Goal: Task Accomplishment & Management: Complete application form

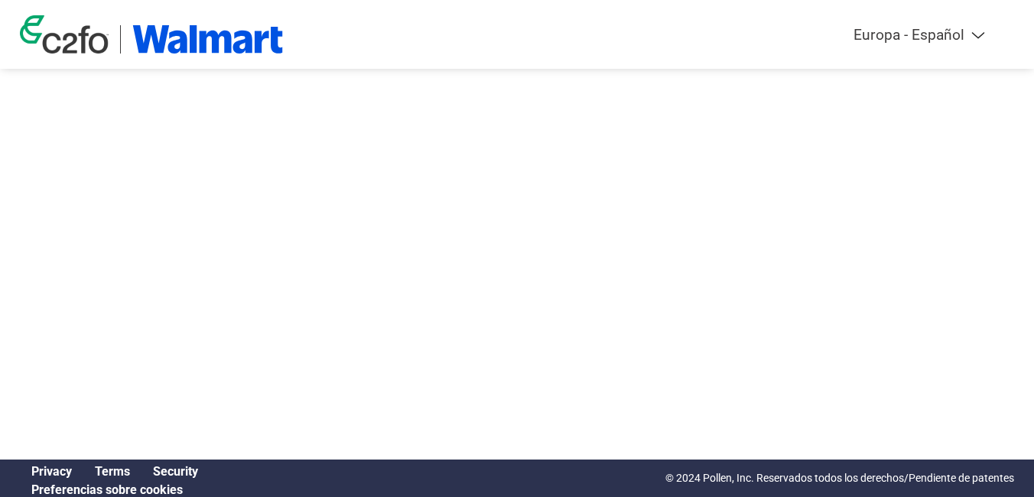
select select "es-ES"
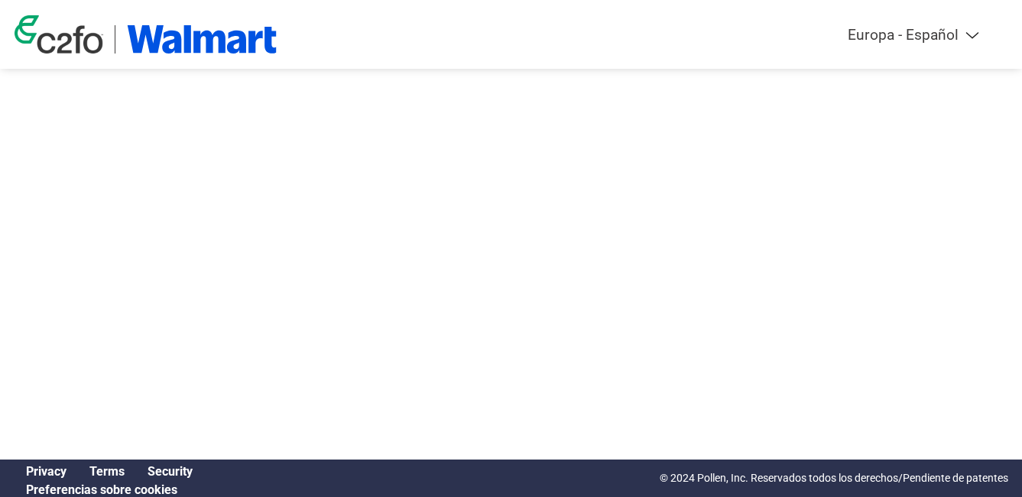
select select "es-ES"
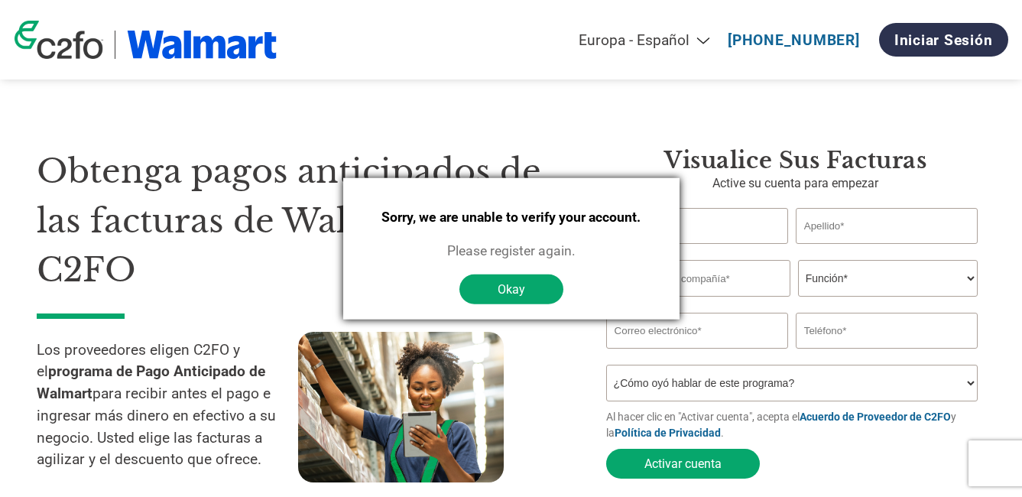
click at [508, 291] on button "Okay" at bounding box center [512, 289] width 104 height 30
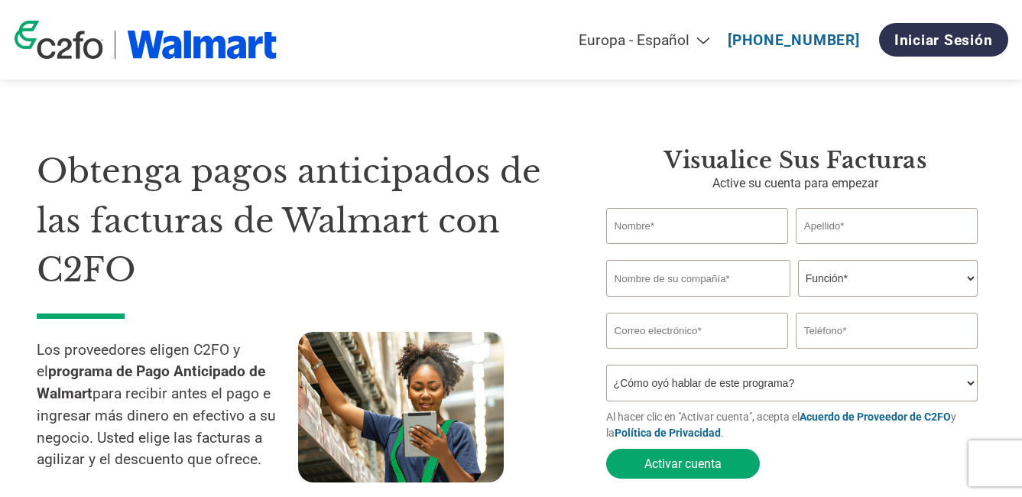
click at [658, 230] on input "text" at bounding box center [697, 226] width 182 height 36
type input "[PERSON_NAME]"
type input "Sotelco Spa"
type input "[EMAIL_ADDRESS][DOMAIN_NAME]"
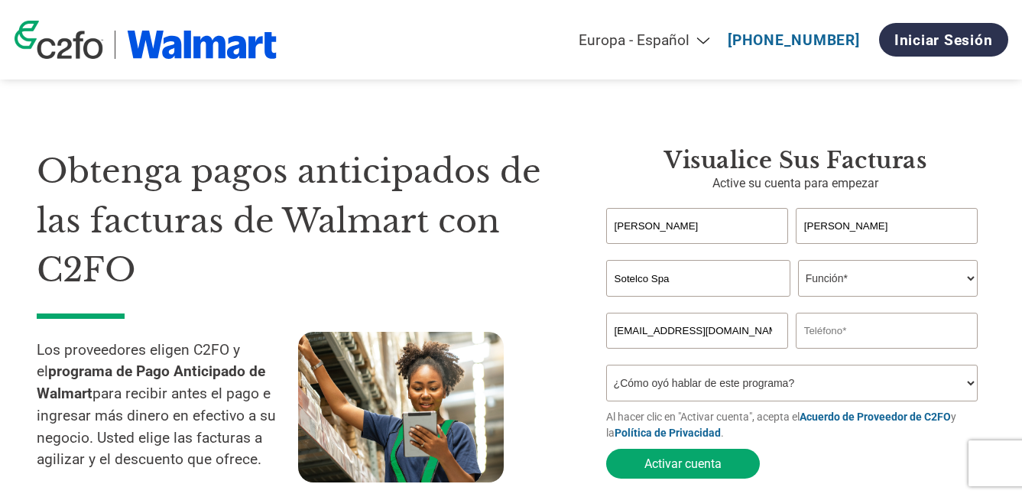
type input "994495450"
click at [847, 281] on select "Función* Director financiero Interventor Gestor de créditos Director de finanza…" at bounding box center [888, 278] width 180 height 37
select select "OWNER_FOUNDER"
click at [798, 262] on select "Función* Director financiero Interventor Gestor de créditos Director de finanza…" at bounding box center [888, 278] width 180 height 37
click at [668, 398] on select "¿Cómo oyó hablar de este programa? Recibió una carta Correo electrónico Redes s…" at bounding box center [792, 383] width 372 height 37
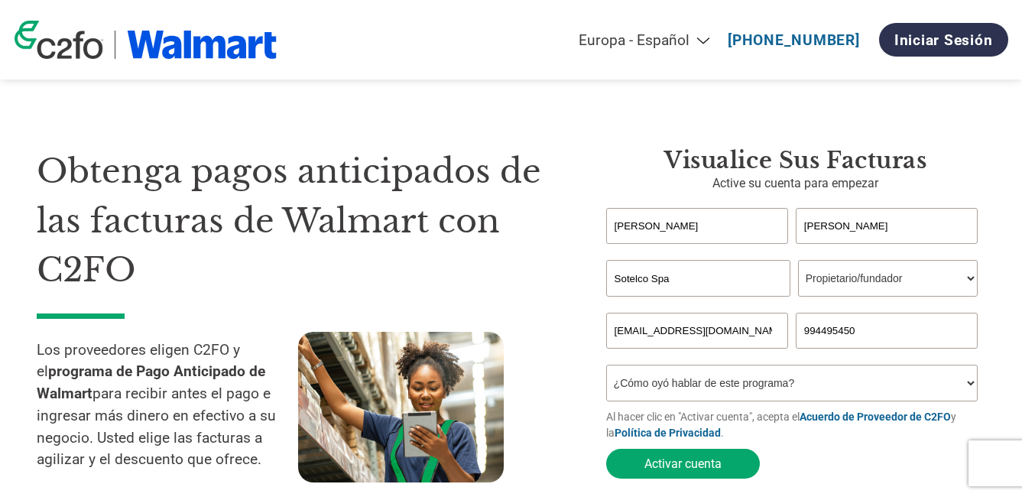
select select "Email"
click at [606, 369] on select "¿Cómo oyó hablar de este programa? Recibió una carta Correo electrónico Redes s…" at bounding box center [792, 383] width 372 height 37
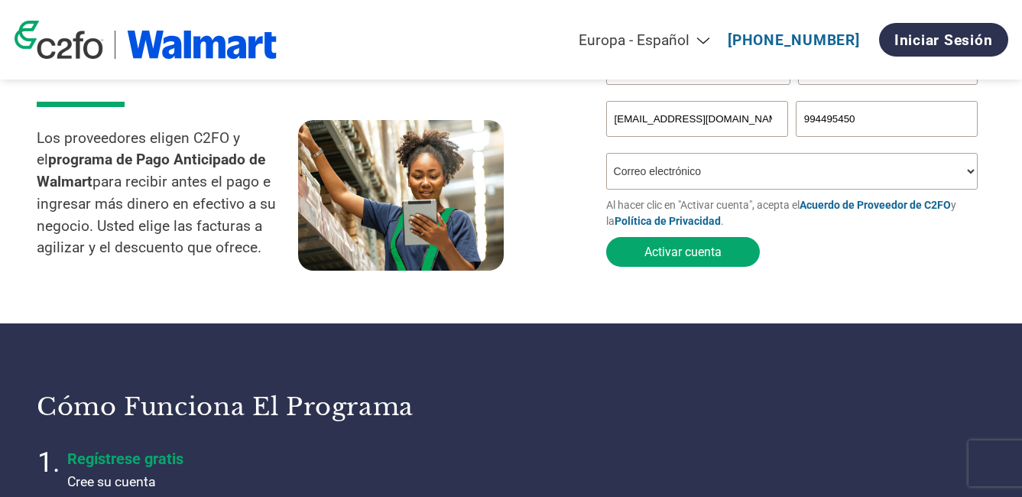
scroll to position [229, 0]
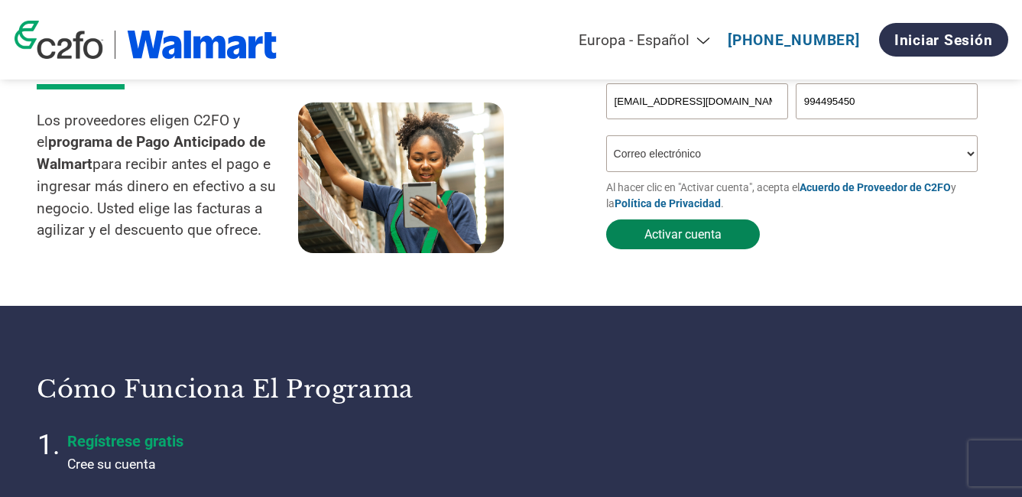
click at [677, 240] on button "Activar cuenta" at bounding box center [683, 234] width 154 height 30
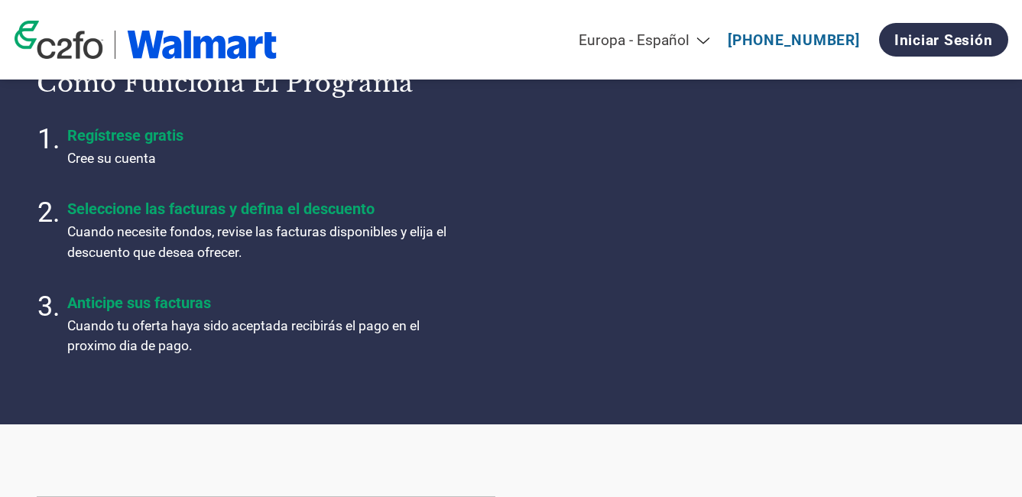
scroll to position [459, 0]
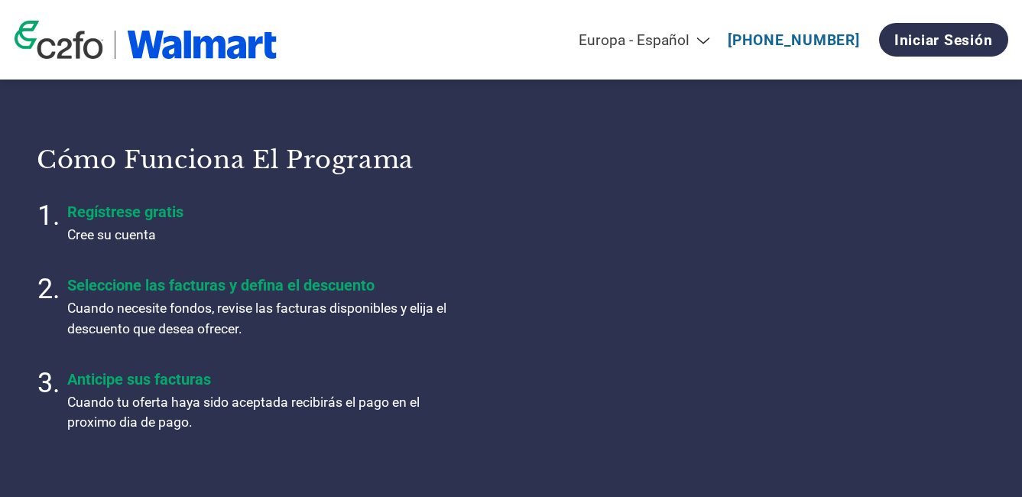
select select "es-ES"
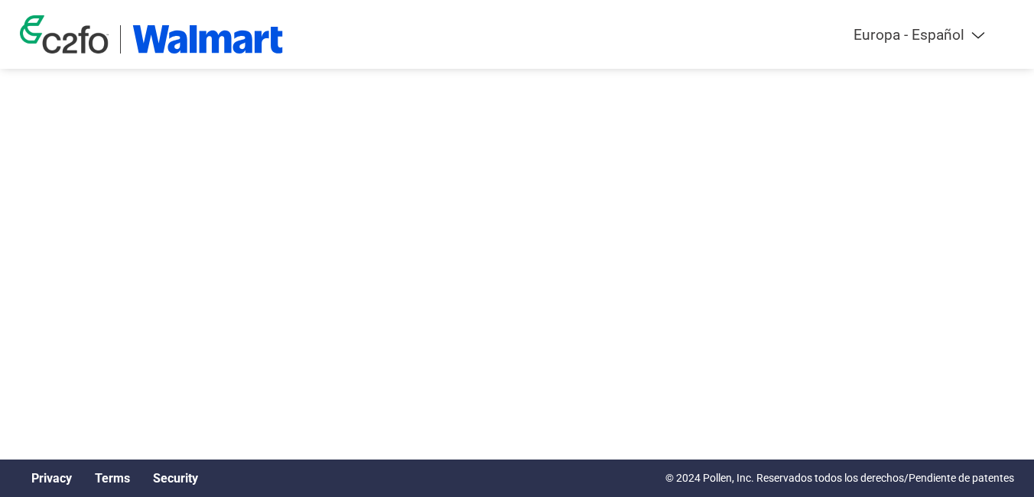
select select "es-ES"
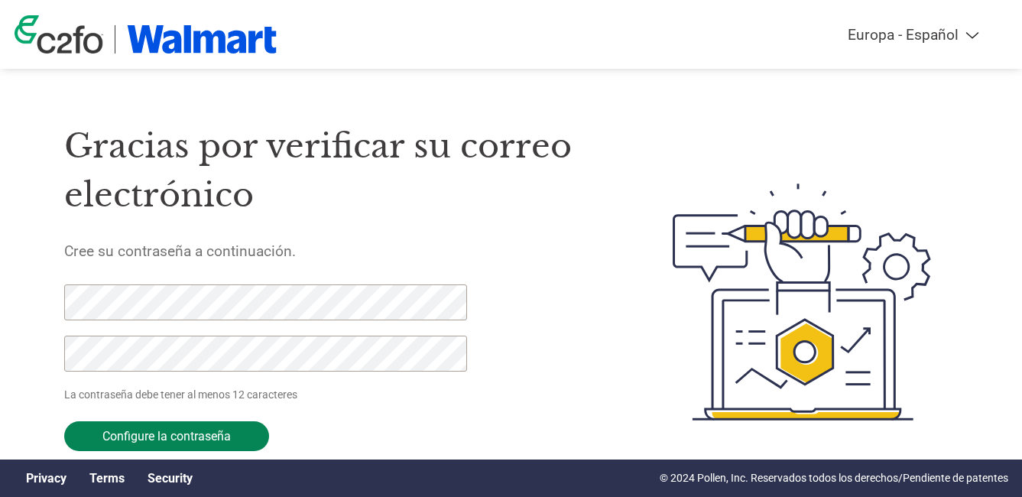
click at [183, 443] on input "Configure la contraseña" at bounding box center [166, 436] width 205 height 30
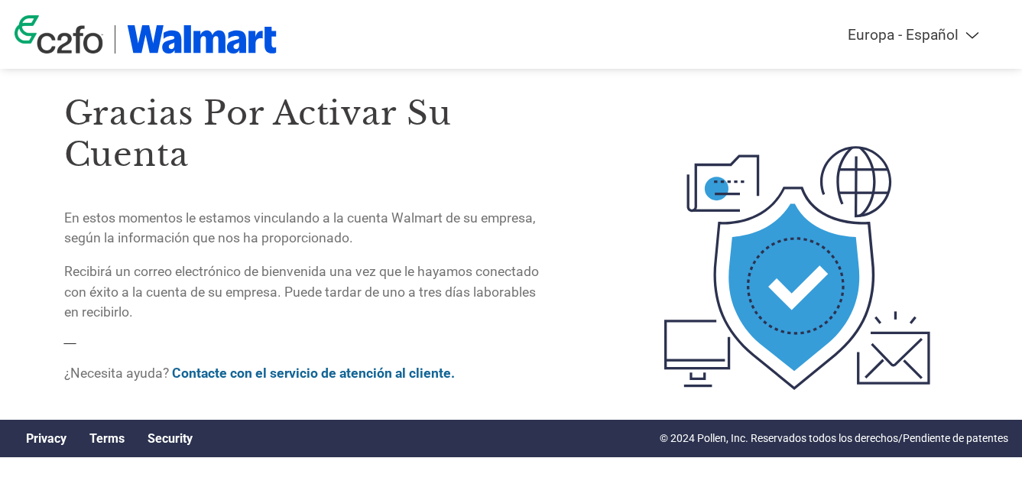
scroll to position [57, 0]
